Goal: Task Accomplishment & Management: Use online tool/utility

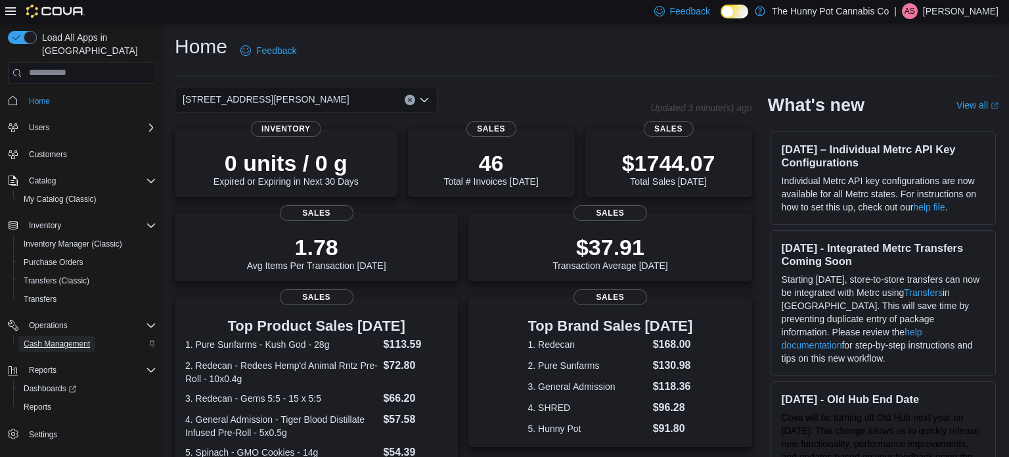
click at [34, 338] on span "Cash Management" at bounding box center [57, 343] width 66 height 11
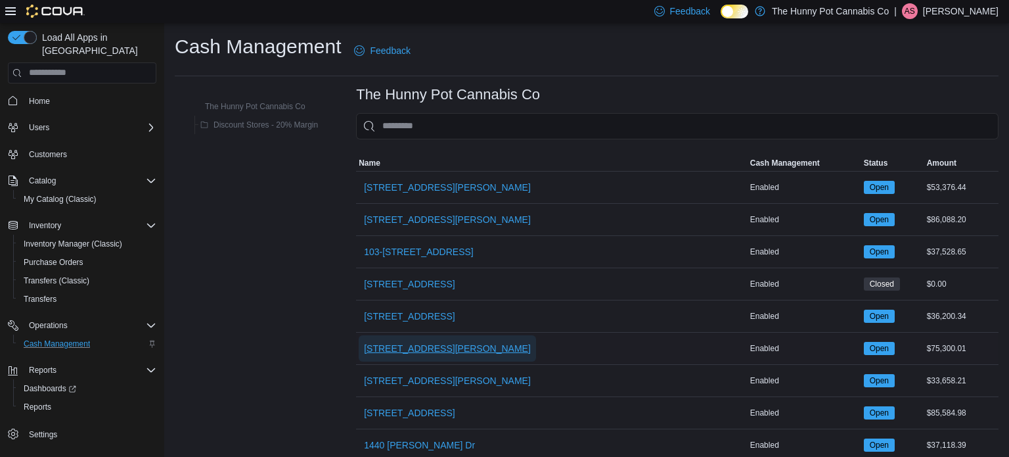
click at [395, 347] on span "[STREET_ADDRESS][PERSON_NAME]" at bounding box center [447, 348] width 167 height 13
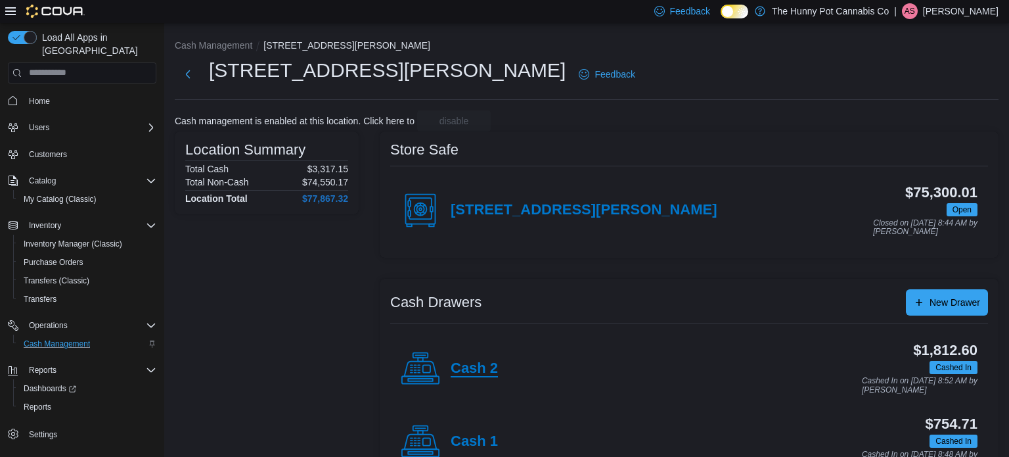
click at [466, 368] on h4 "Cash 2" at bounding box center [474, 368] width 47 height 17
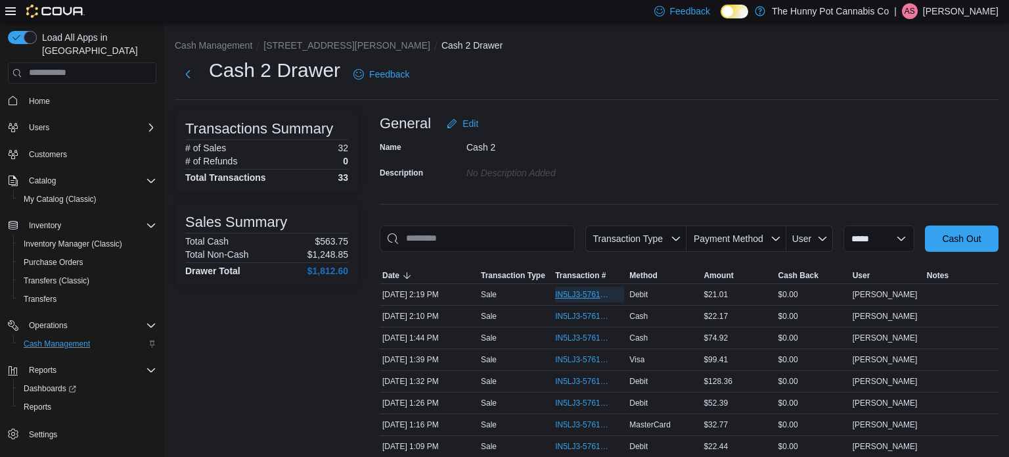
click at [571, 291] on span "IN5LJ3-5761699" at bounding box center [583, 294] width 56 height 11
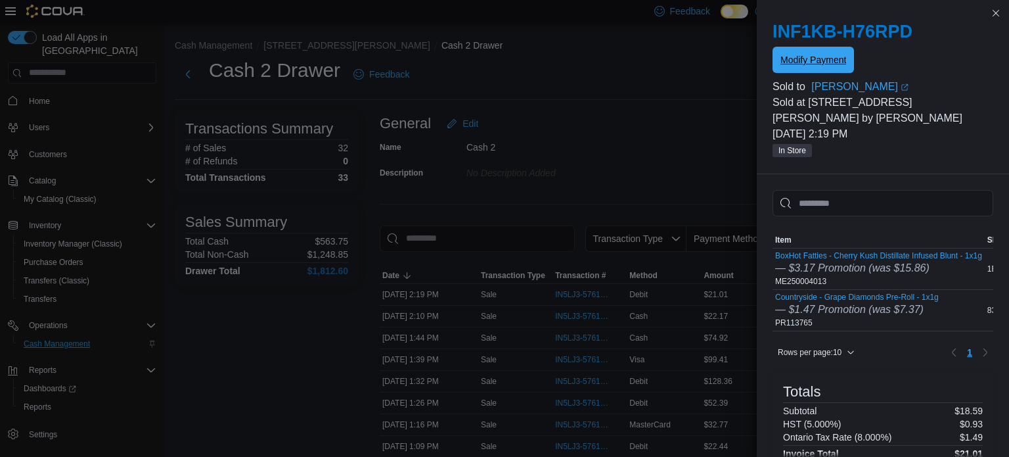
click at [842, 66] on span "Modify Payment" at bounding box center [813, 60] width 66 height 26
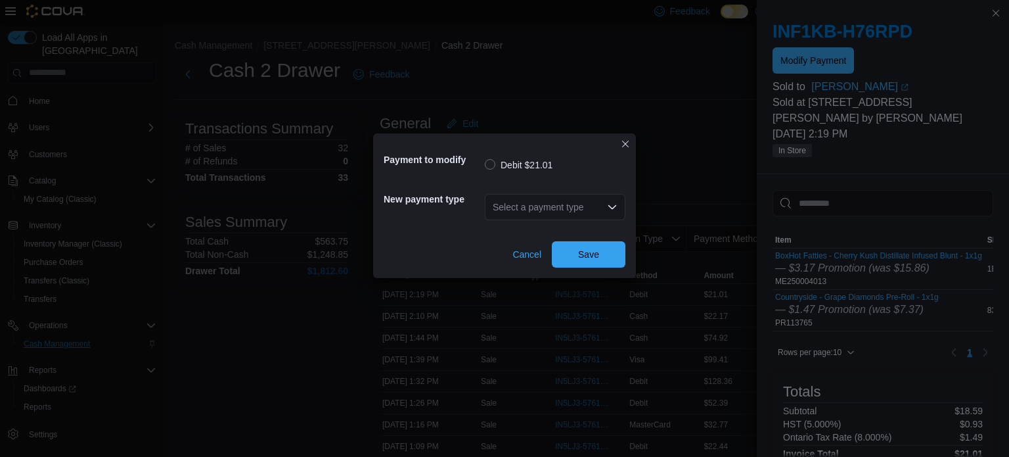
click at [581, 202] on div "Select a payment type" at bounding box center [555, 207] width 141 height 26
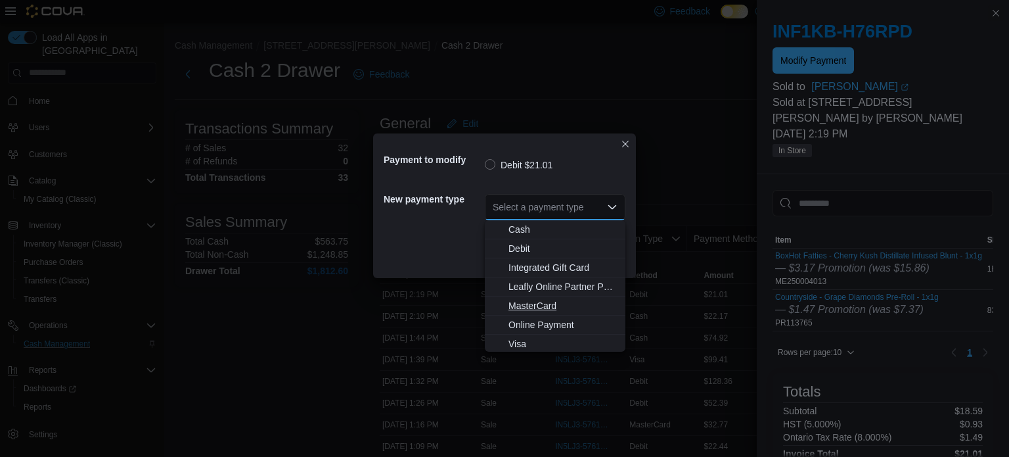
click at [522, 302] on span "MasterCard" at bounding box center [562, 305] width 109 height 13
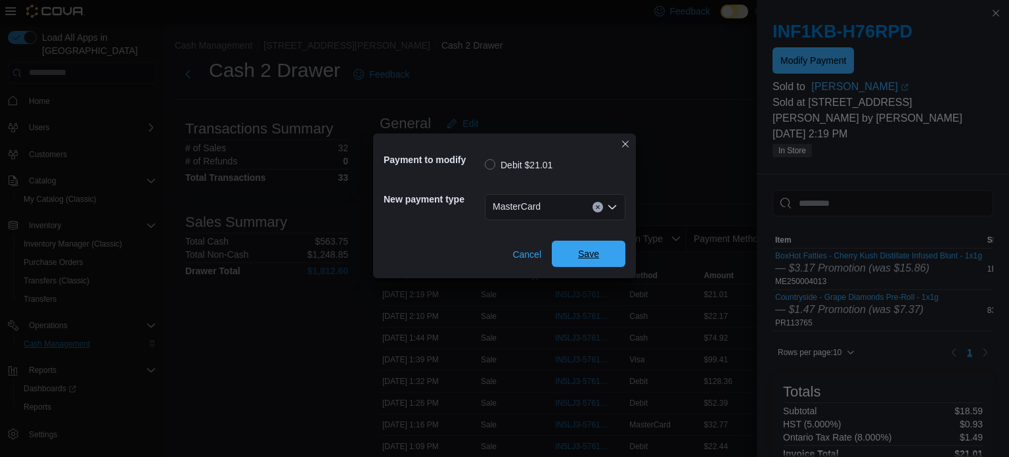
click at [590, 262] on span "Save" at bounding box center [589, 253] width 58 height 26
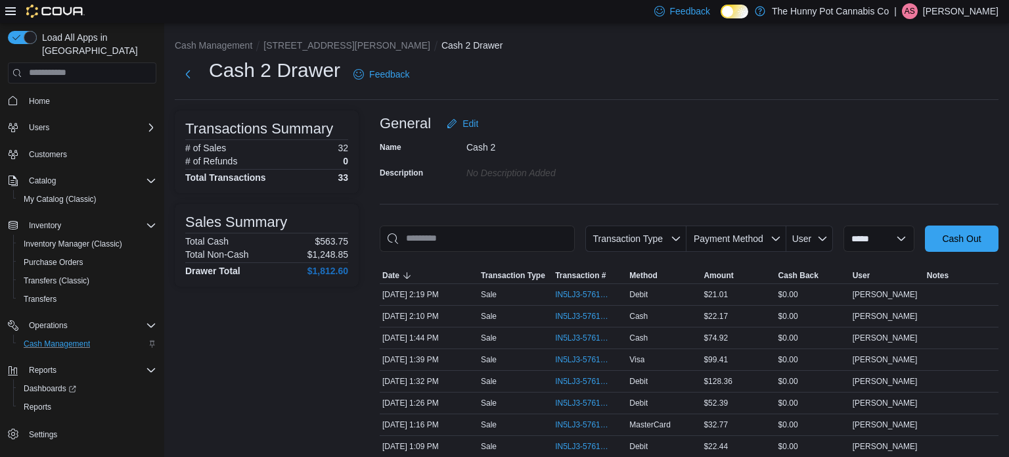
click at [477, 53] on ol "Cash Management [STREET_ADDRESS][PERSON_NAME] Cash 2 Drawer" at bounding box center [587, 47] width 824 height 16
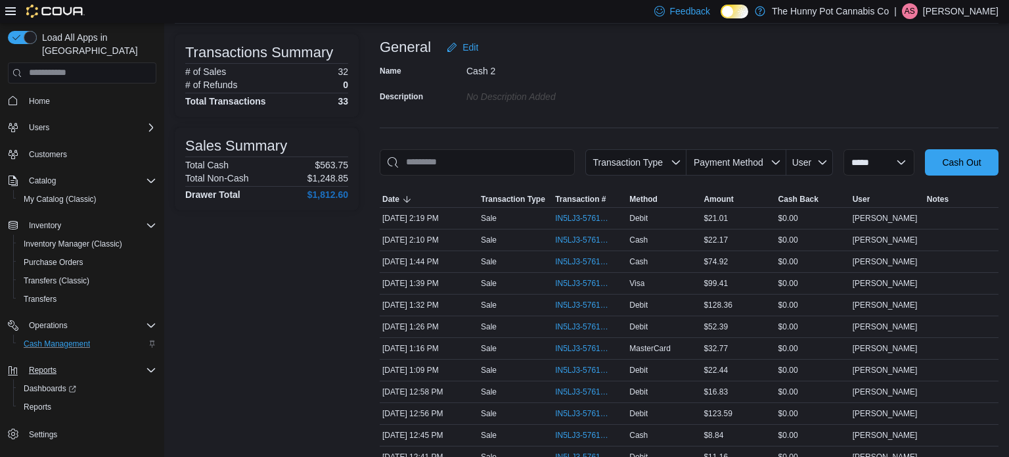
click at [132, 362] on div "Reports" at bounding box center [90, 370] width 133 height 16
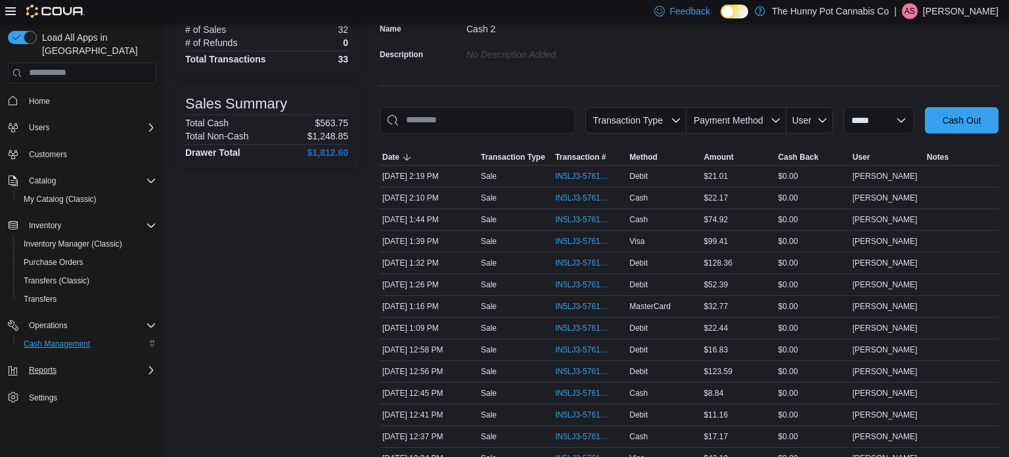
scroll to position [116, 0]
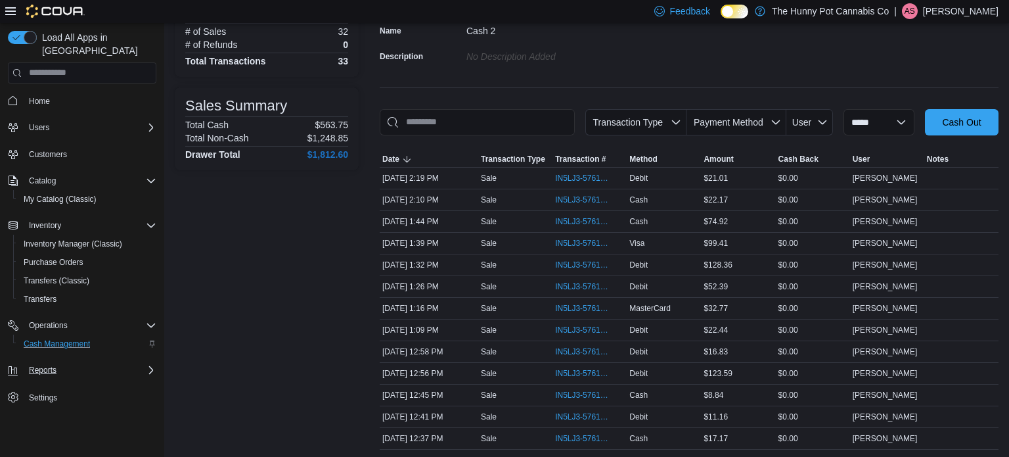
click at [155, 365] on icon "Complex example" at bounding box center [151, 370] width 11 height 11
click at [148, 223] on icon "Complex example" at bounding box center [151, 225] width 8 height 4
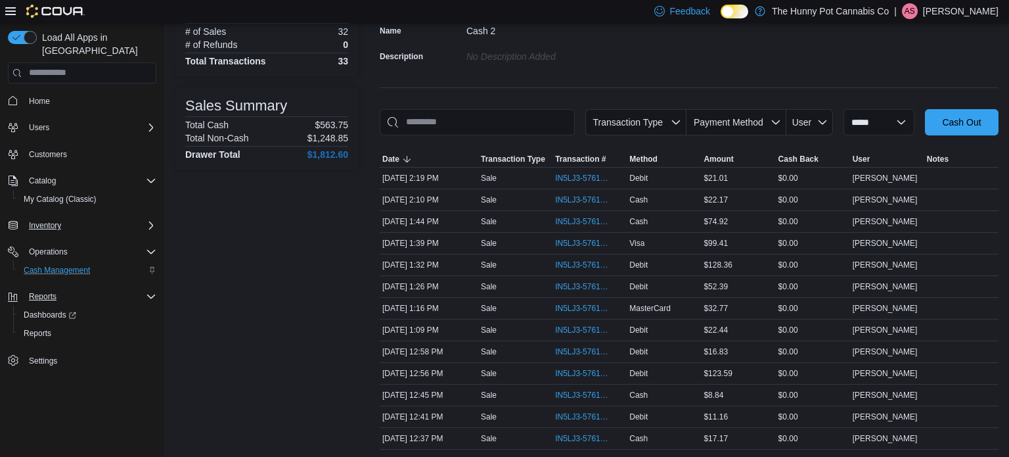
click at [148, 220] on icon "Complex example" at bounding box center [151, 225] width 11 height 11
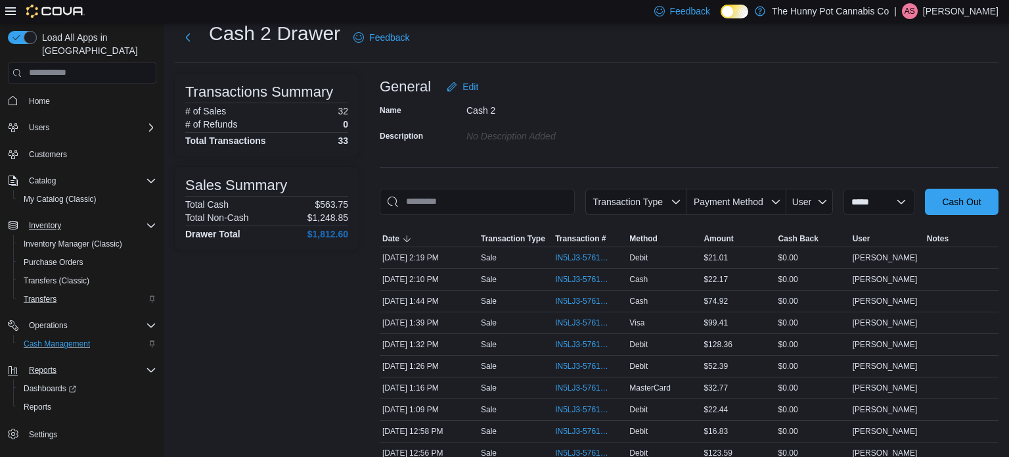
scroll to position [0, 0]
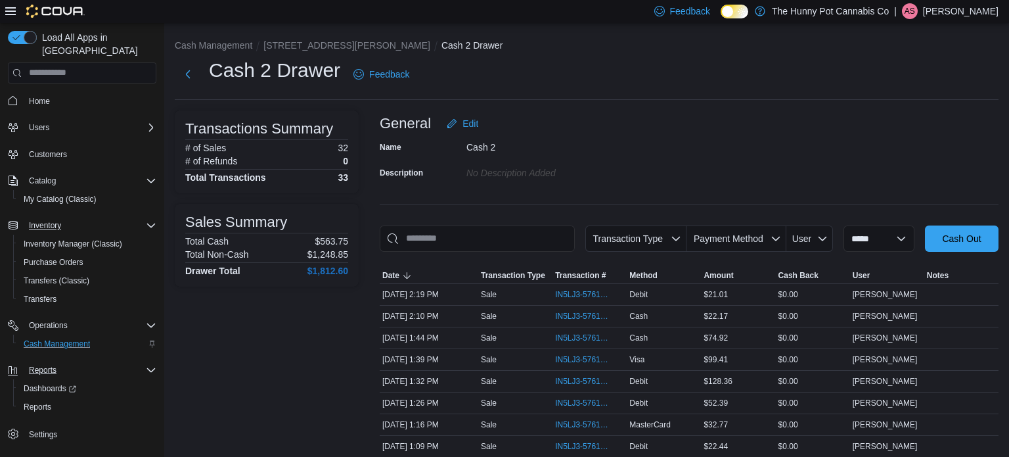
click at [39, 401] on span "Reports" at bounding box center [38, 406] width 28 height 11
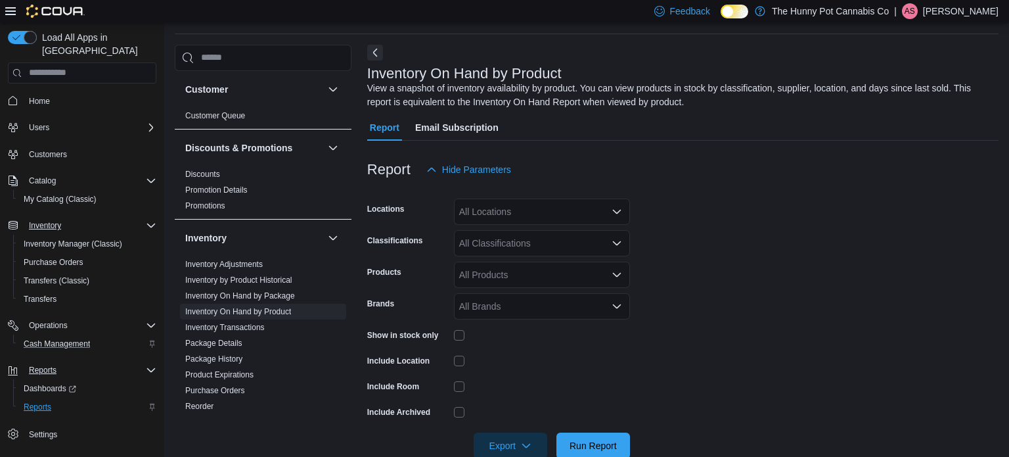
scroll to position [44, 0]
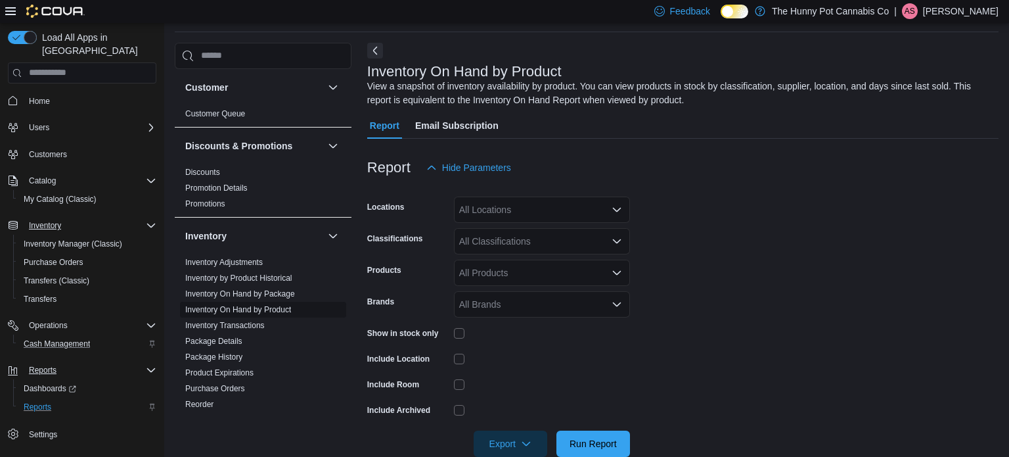
click at [237, 305] on link "Inventory On Hand by Product" at bounding box center [238, 309] width 106 height 9
click at [619, 210] on icon "Open list of options" at bounding box center [617, 209] width 11 height 11
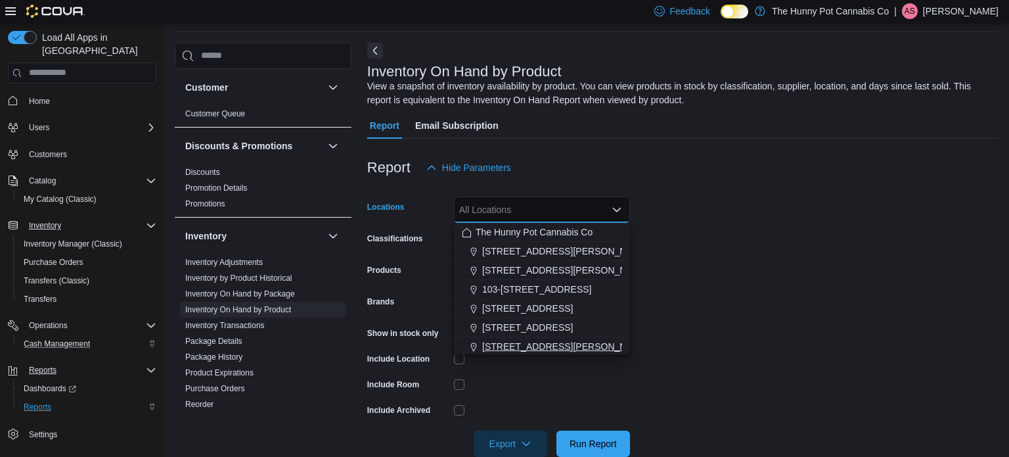
click at [547, 342] on span "[STREET_ADDRESS][PERSON_NAME]" at bounding box center [565, 346] width 167 height 13
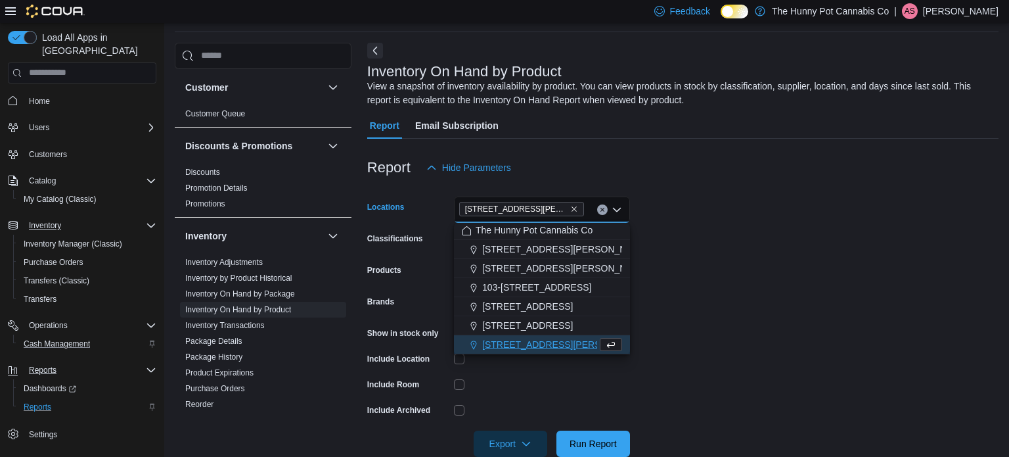
click at [709, 160] on div "Report Hide Parameters" at bounding box center [682, 167] width 631 height 26
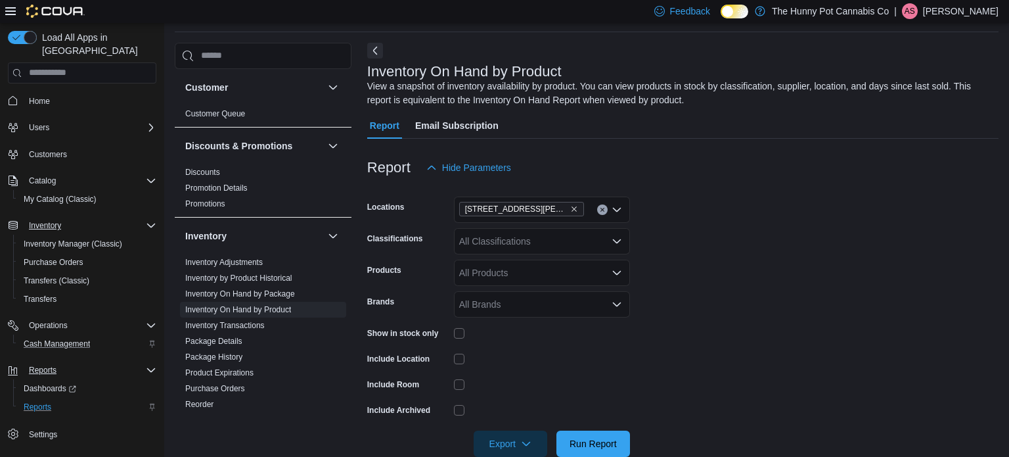
click at [749, 325] on form "Locations [STREET_ADDRESS][PERSON_NAME] Classifications All Classifications Pro…" at bounding box center [682, 319] width 631 height 276
click at [595, 447] on span "Run Report" at bounding box center [593, 442] width 47 height 13
click at [505, 437] on span "Export" at bounding box center [511, 443] width 58 height 26
click at [518, 363] on span "Export to Excel" at bounding box center [512, 362] width 59 height 11
